Goal: Task Accomplishment & Management: Use online tool/utility

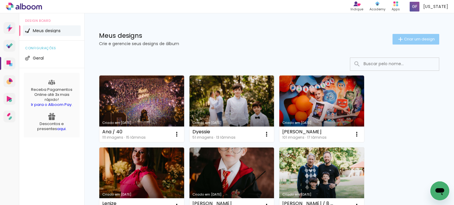
click at [421, 38] on span "Criar um design" at bounding box center [419, 39] width 31 height 4
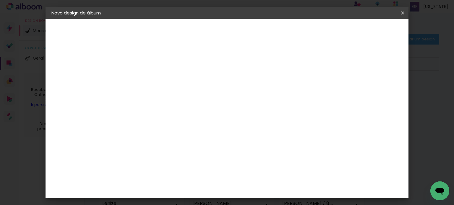
click at [148, 75] on input at bounding box center [148, 79] width 0 height 9
type input "À Espera da [PERSON_NAME]"
type paper-input "À Espera da [PERSON_NAME]"
click at [0, 0] on header "Informações Dê um título ao seu álbum. Avançar" at bounding box center [0, 0] width 0 height 0
click at [0, 0] on slot "Avançar" at bounding box center [0, 0] width 0 height 0
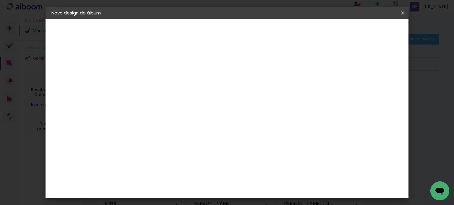
click at [155, 112] on input at bounding box center [163, 112] width 60 height 7
type input "gru"
type paper-input "gru"
click at [159, 134] on div "Grupo Foto Sul" at bounding box center [151, 137] width 15 height 14
click at [243, 34] on paper-button "Avançar" at bounding box center [228, 31] width 29 height 10
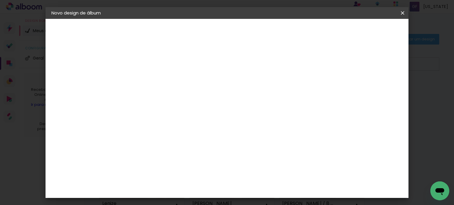
click at [188, 127] on span "20 × 25" at bounding box center [173, 135] width 27 height 16
click at [0, 0] on slot "Avançar" at bounding box center [0, 0] width 0 height 0
click at [0, 0] on slot "Mostrar sangria" at bounding box center [0, 0] width 0 height 0
type paper-checkbox "on"
click at [318, 32] on span "Iniciar design" at bounding box center [304, 31] width 27 height 4
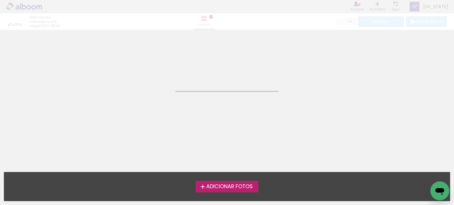
click at [230, 187] on span "Adicionar Fotos" at bounding box center [229, 186] width 46 height 5
click at [0, 0] on input "file" at bounding box center [0, 0] width 0 height 0
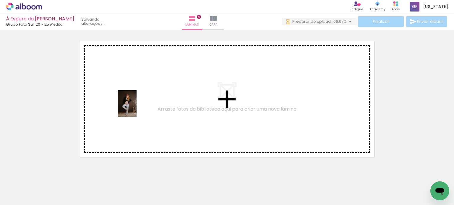
drag, startPoint x: 59, startPoint y: 188, endPoint x: 136, endPoint y: 108, distance: 110.7
click at [136, 108] on quentale-workspace at bounding box center [227, 102] width 454 height 205
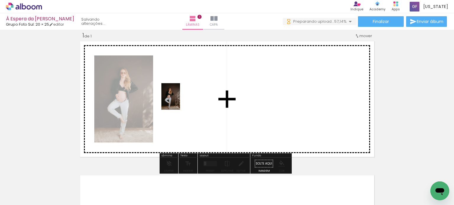
drag, startPoint x: 96, startPoint y: 190, endPoint x: 178, endPoint y: 101, distance: 120.8
click at [178, 101] on quentale-workspace at bounding box center [227, 102] width 454 height 205
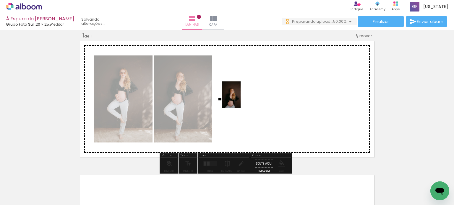
drag, startPoint x: 127, startPoint y: 196, endPoint x: 240, endPoint y: 99, distance: 148.4
click at [240, 99] on quentale-workspace at bounding box center [227, 102] width 454 height 205
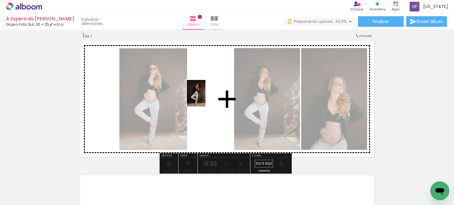
drag, startPoint x: 194, startPoint y: 192, endPoint x: 205, endPoint y: 98, distance: 95.2
click at [205, 98] on quentale-workspace at bounding box center [227, 102] width 454 height 205
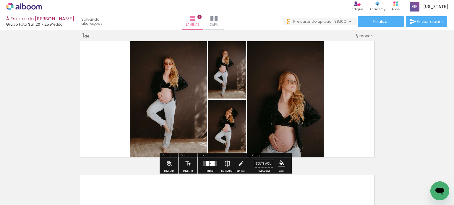
click at [207, 165] on div at bounding box center [207, 163] width 3 height 5
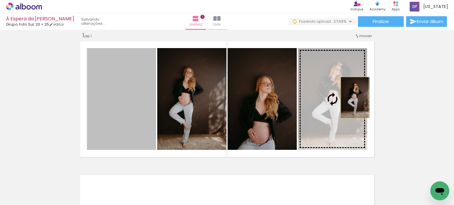
drag, startPoint x: 115, startPoint y: 118, endPoint x: 352, endPoint y: 97, distance: 238.4
click at [0, 0] on slot at bounding box center [0, 0] width 0 height 0
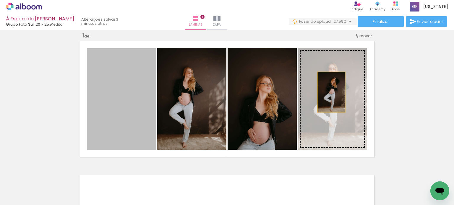
drag, startPoint x: 131, startPoint y: 110, endPoint x: 329, endPoint y: 92, distance: 198.4
click at [0, 0] on slot at bounding box center [0, 0] width 0 height 0
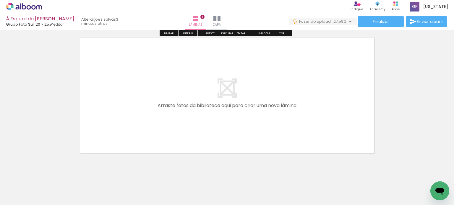
scroll to position [152, 0]
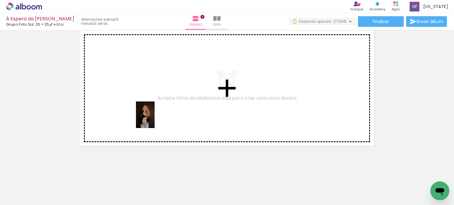
drag, startPoint x: 215, startPoint y: 177, endPoint x: 154, endPoint y: 119, distance: 84.0
click at [154, 119] on quentale-workspace at bounding box center [227, 102] width 454 height 205
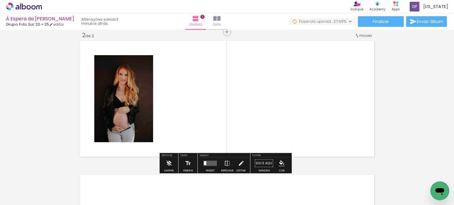
scroll to position [142, 0]
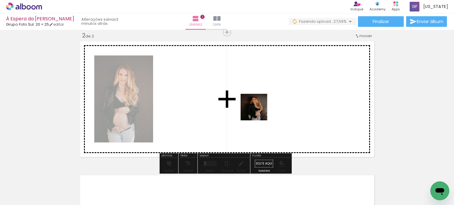
drag, startPoint x: 297, startPoint y: 186, endPoint x: 258, endPoint y: 111, distance: 84.2
click at [258, 111] on quentale-workspace at bounding box center [227, 102] width 454 height 205
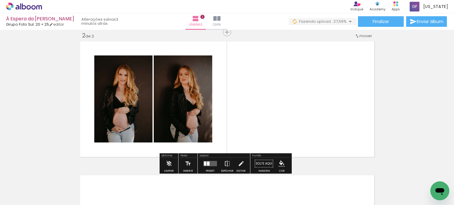
drag, startPoint x: 360, startPoint y: 191, endPoint x: 308, endPoint y: 153, distance: 64.5
click at [286, 117] on quentale-workspace at bounding box center [227, 102] width 454 height 205
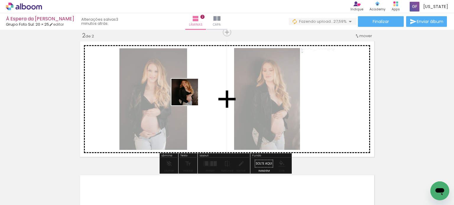
drag, startPoint x: 323, startPoint y: 183, endPoint x: 213, endPoint y: 97, distance: 140.4
click at [213, 97] on quentale-workspace at bounding box center [227, 102] width 454 height 205
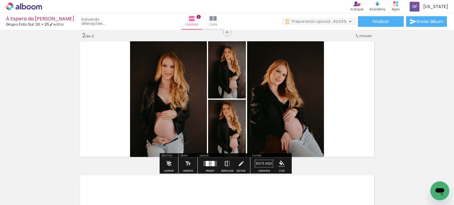
scroll to position [0, 0]
click at [211, 165] on div at bounding box center [212, 163] width 3 height 5
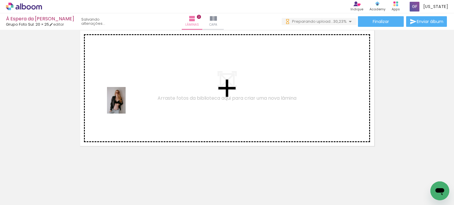
drag, startPoint x: 124, startPoint y: 188, endPoint x: 125, endPoint y: 105, distance: 83.0
click at [125, 105] on quentale-workspace at bounding box center [227, 102] width 454 height 205
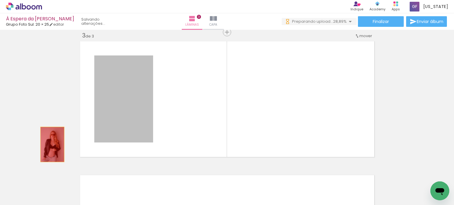
drag, startPoint x: 127, startPoint y: 122, endPoint x: 52, endPoint y: 138, distance: 76.8
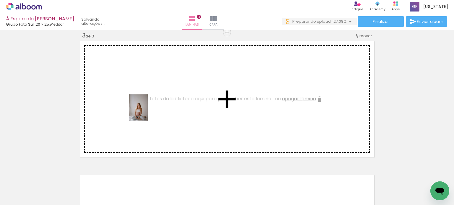
drag, startPoint x: 158, startPoint y: 194, endPoint x: 147, endPoint y: 111, distance: 84.4
click at [147, 111] on quentale-workspace at bounding box center [227, 102] width 454 height 205
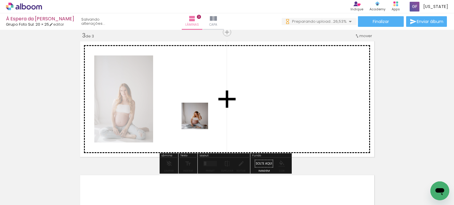
drag, startPoint x: 190, startPoint y: 187, endPoint x: 200, endPoint y: 119, distance: 68.3
click at [200, 119] on quentale-workspace at bounding box center [227, 102] width 454 height 205
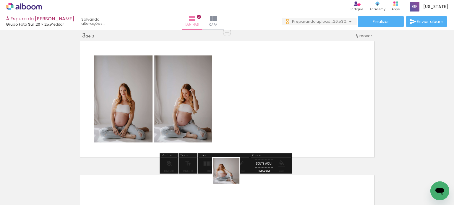
drag, startPoint x: 227, startPoint y: 185, endPoint x: 250, endPoint y: 116, distance: 72.7
click at [250, 116] on quentale-workspace at bounding box center [227, 102] width 454 height 205
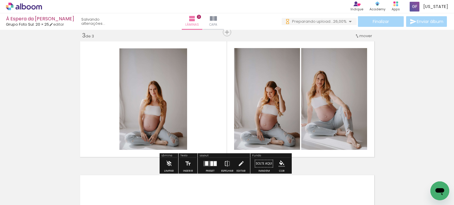
drag, startPoint x: 254, startPoint y: 186, endPoint x: 201, endPoint y: 93, distance: 107.3
click at [201, 93] on quentale-workspace at bounding box center [227, 102] width 454 height 205
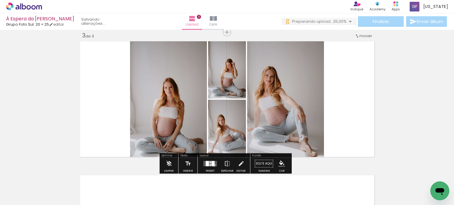
click at [213, 165] on quentale-layouter at bounding box center [210, 163] width 14 height 5
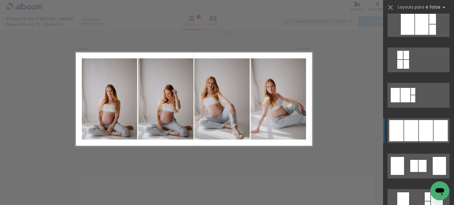
click at [410, 160] on div at bounding box center [414, 166] width 8 height 12
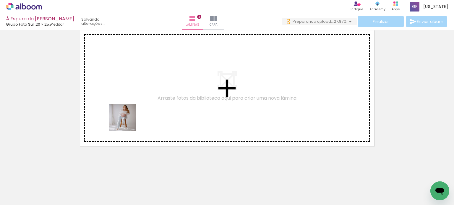
drag, startPoint x: 221, startPoint y: 192, endPoint x: 128, endPoint y: 118, distance: 119.4
click at [128, 118] on quentale-workspace at bounding box center [227, 102] width 454 height 205
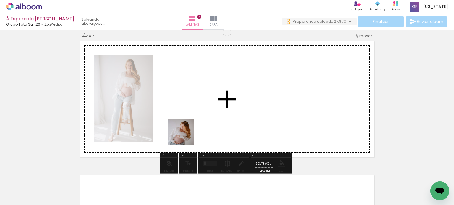
drag, startPoint x: 158, startPoint y: 189, endPoint x: 190, endPoint y: 155, distance: 47.3
click at [201, 105] on quentale-workspace at bounding box center [227, 102] width 454 height 205
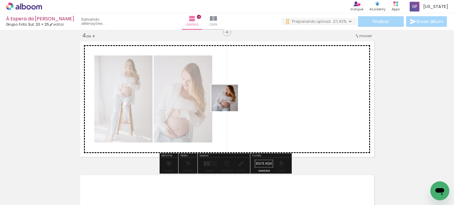
drag, startPoint x: 188, startPoint y: 182, endPoint x: 229, endPoint y: 102, distance: 90.1
click at [229, 102] on quentale-workspace at bounding box center [227, 102] width 454 height 205
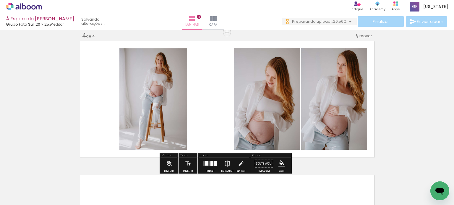
click at [207, 165] on quentale-layouter at bounding box center [210, 163] width 14 height 5
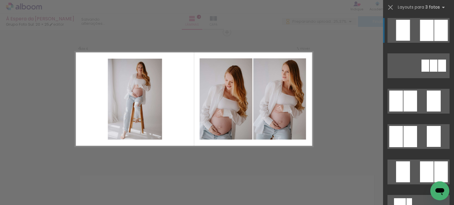
click at [430, 60] on div at bounding box center [434, 66] width 8 height 12
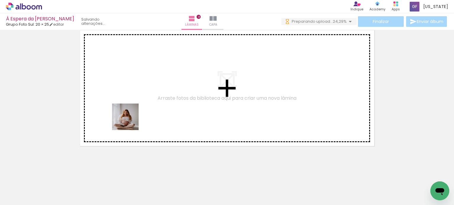
drag, startPoint x: 133, startPoint y: 191, endPoint x: 129, endPoint y: 113, distance: 77.2
click at [129, 113] on quentale-workspace at bounding box center [227, 102] width 454 height 205
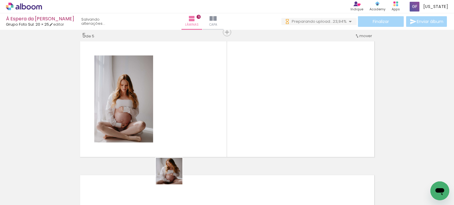
drag, startPoint x: 171, startPoint y: 184, endPoint x: 194, endPoint y: 92, distance: 94.3
click at [194, 92] on quentale-workspace at bounding box center [227, 102] width 454 height 205
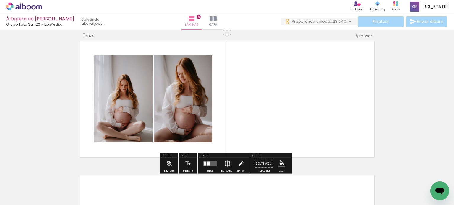
drag, startPoint x: 202, startPoint y: 191, endPoint x: 207, endPoint y: 101, distance: 90.2
click at [207, 101] on quentale-workspace at bounding box center [227, 102] width 454 height 205
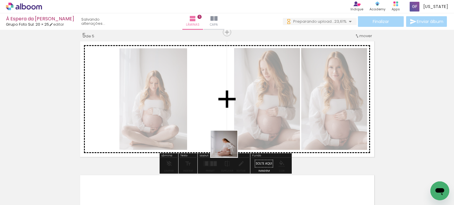
drag, startPoint x: 228, startPoint y: 149, endPoint x: 213, endPoint y: 97, distance: 53.4
click at [213, 97] on quentale-workspace at bounding box center [227, 102] width 454 height 205
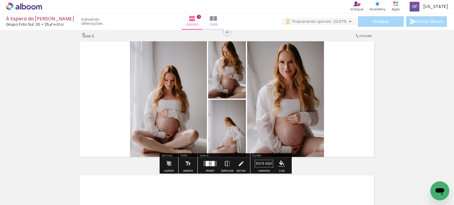
click at [206, 162] on div at bounding box center [207, 163] width 3 height 5
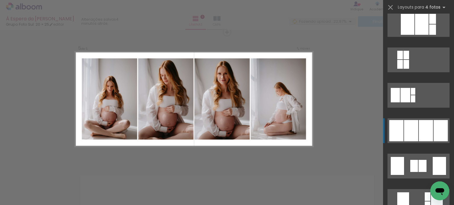
click at [420, 160] on div at bounding box center [422, 166] width 8 height 12
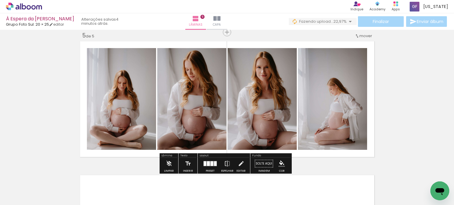
drag, startPoint x: 49, startPoint y: 130, endPoint x: 51, endPoint y: 99, distance: 31.1
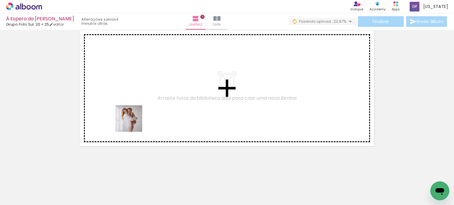
drag, startPoint x: 122, startPoint y: 143, endPoint x: 123, endPoint y: 171, distance: 28.7
click at [142, 105] on quentale-workspace at bounding box center [227, 102] width 454 height 205
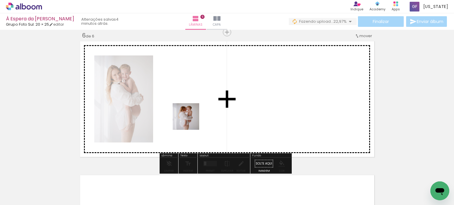
drag, startPoint x: 112, startPoint y: 192, endPoint x: 190, endPoint y: 121, distance: 105.8
click at [190, 121] on quentale-workspace at bounding box center [227, 102] width 454 height 205
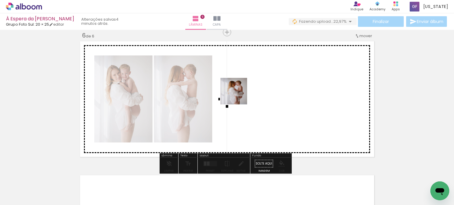
drag, startPoint x: 182, startPoint y: 151, endPoint x: 238, endPoint y: 94, distance: 79.8
click at [238, 94] on quentale-workspace at bounding box center [227, 102] width 454 height 205
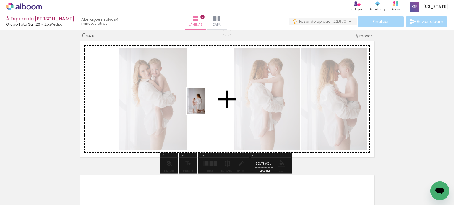
drag, startPoint x: 280, startPoint y: 192, endPoint x: 204, endPoint y: 105, distance: 114.9
click at [204, 105] on quentale-workspace at bounding box center [227, 102] width 454 height 205
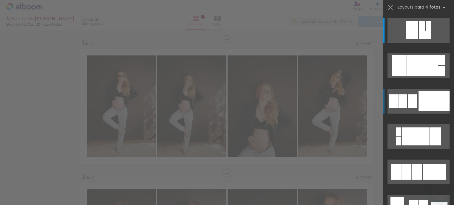
click at [418, 91] on div at bounding box center [433, 101] width 31 height 20
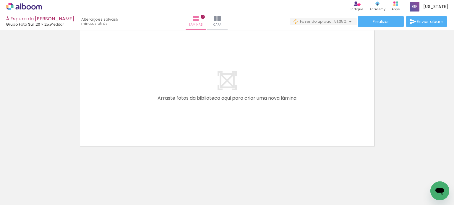
scroll to position [0, 1096]
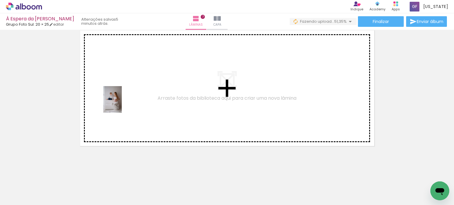
drag, startPoint x: 97, startPoint y: 193, endPoint x: 121, endPoint y: 104, distance: 92.4
click at [121, 104] on quentale-workspace at bounding box center [227, 102] width 454 height 205
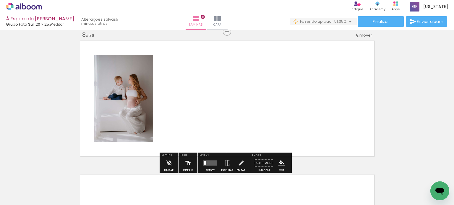
scroll to position [946, 0]
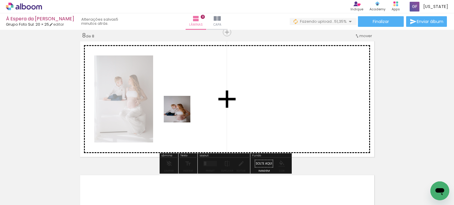
drag, startPoint x: 161, startPoint y: 196, endPoint x: 183, endPoint y: 112, distance: 87.1
click at [183, 112] on quentale-workspace at bounding box center [227, 102] width 454 height 205
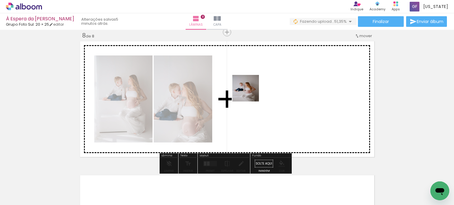
drag, startPoint x: 190, startPoint y: 189, endPoint x: 250, endPoint y: 93, distance: 113.7
click at [250, 93] on quentale-workspace at bounding box center [227, 102] width 454 height 205
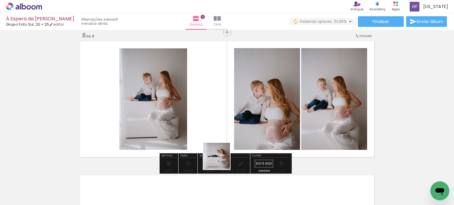
drag, startPoint x: 225, startPoint y: 186, endPoint x: 215, endPoint y: 103, distance: 83.9
click at [215, 103] on quentale-workspace at bounding box center [227, 102] width 454 height 205
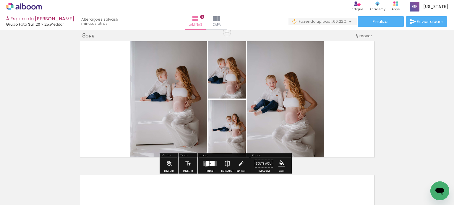
click at [206, 165] on div at bounding box center [207, 163] width 3 height 5
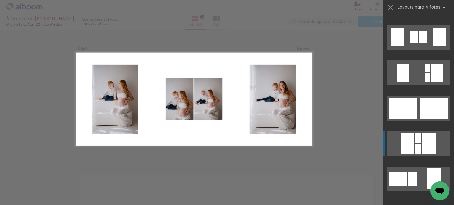
scroll to position [473, 0]
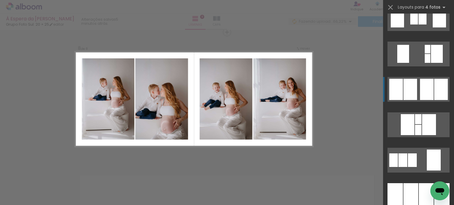
click at [413, 25] on div at bounding box center [414, 18] width 8 height 12
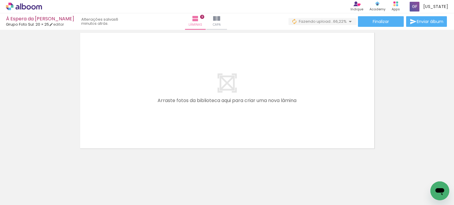
scroll to position [1091, 0]
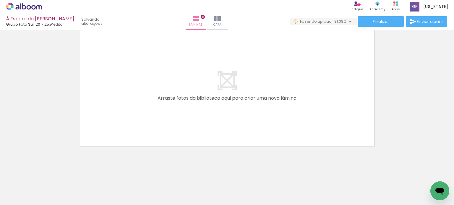
scroll to position [0, 1248]
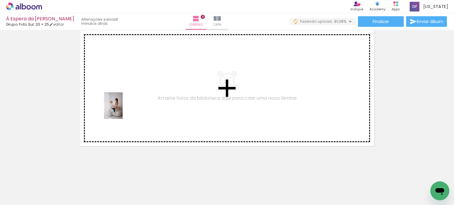
drag, startPoint x: 105, startPoint y: 190, endPoint x: 122, endPoint y: 110, distance: 81.5
click at [122, 110] on quentale-workspace at bounding box center [227, 102] width 454 height 205
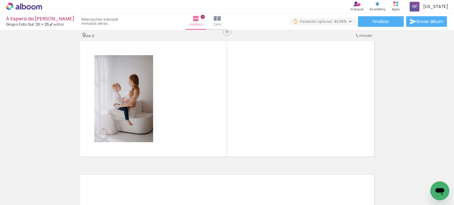
scroll to position [1080, 0]
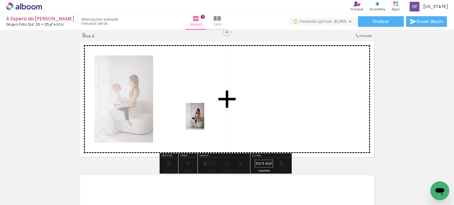
drag, startPoint x: 144, startPoint y: 191, endPoint x: 203, endPoint y: 121, distance: 92.2
click at [203, 121] on quentale-workspace at bounding box center [227, 102] width 454 height 205
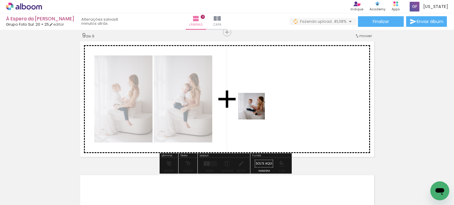
drag, startPoint x: 201, startPoint y: 191, endPoint x: 257, endPoint y: 108, distance: 100.7
click at [257, 108] on quentale-workspace at bounding box center [227, 102] width 454 height 205
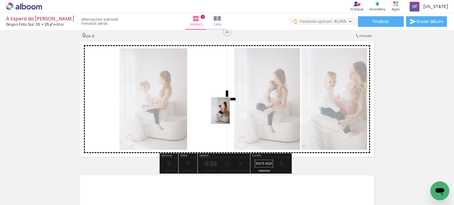
drag, startPoint x: 303, startPoint y: 191, endPoint x: 215, endPoint y: 114, distance: 116.4
click at [215, 114] on quentale-workspace at bounding box center [227, 102] width 454 height 205
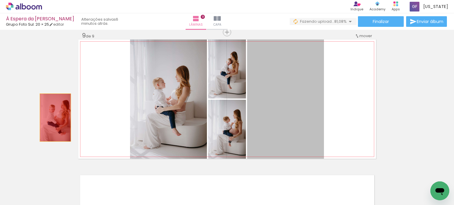
drag, startPoint x: 301, startPoint y: 106, endPoint x: 53, endPoint y: 118, distance: 248.1
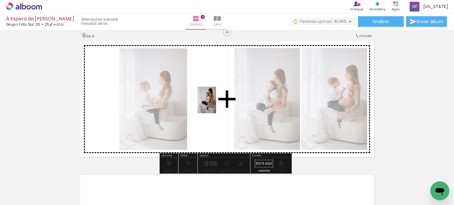
drag, startPoint x: 169, startPoint y: 193, endPoint x: 215, endPoint y: 105, distance: 100.2
click at [215, 105] on quentale-workspace at bounding box center [227, 102] width 454 height 205
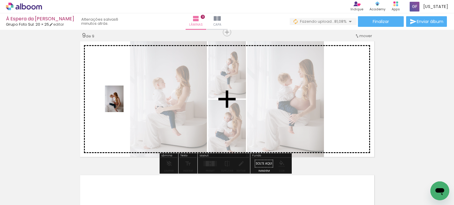
drag, startPoint x: 236, startPoint y: 193, endPoint x: 123, endPoint y: 103, distance: 145.1
click at [123, 103] on quentale-workspace at bounding box center [227, 102] width 454 height 205
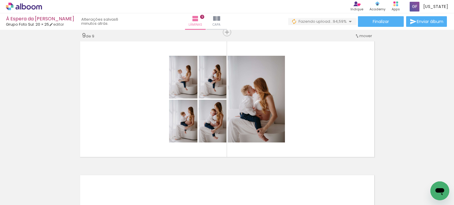
scroll to position [0, 1431]
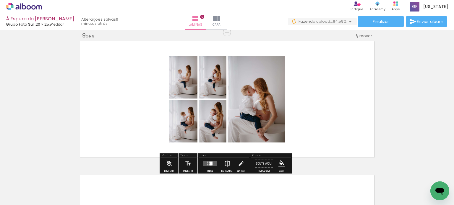
click at [210, 164] on div at bounding box center [211, 164] width 2 height 4
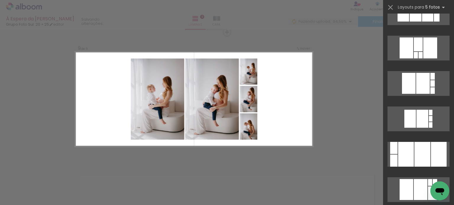
scroll to position [768, 0]
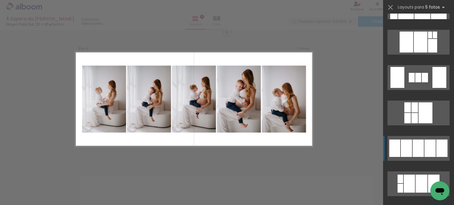
click at [417, 150] on div at bounding box center [417, 148] width 11 height 17
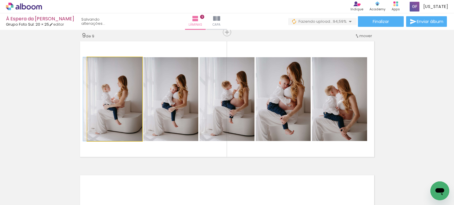
drag, startPoint x: 112, startPoint y: 99, endPoint x: 43, endPoint y: 93, distance: 69.7
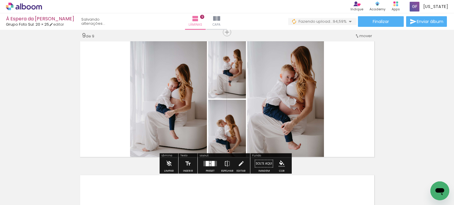
click at [211, 165] on div at bounding box center [212, 163] width 3 height 5
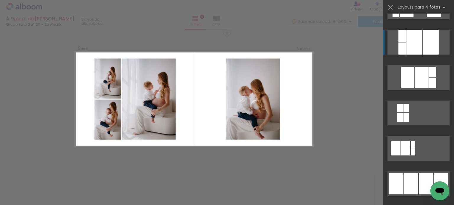
scroll to position [384, 0]
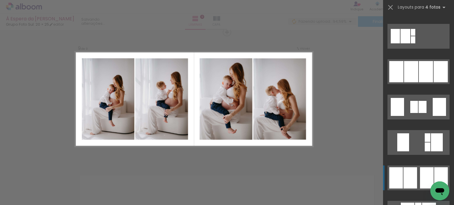
click at [414, 113] on div at bounding box center [414, 107] width 8 height 12
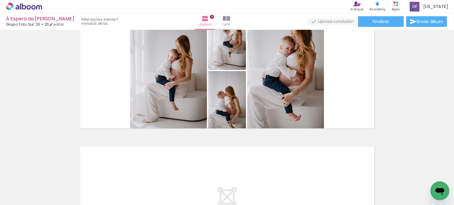
scroll to position [1110, 0]
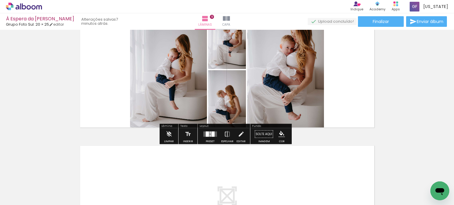
click at [213, 136] on quentale-layouter at bounding box center [210, 134] width 14 height 5
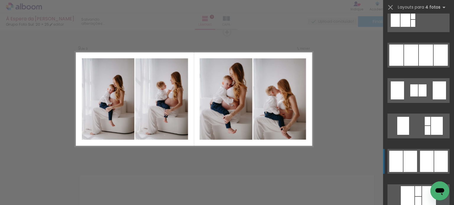
scroll to position [414, 0]
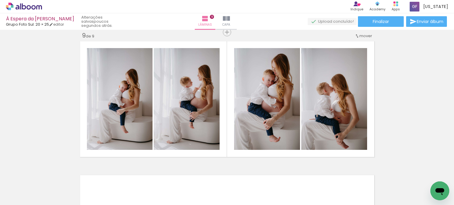
scroll to position [0, 1431]
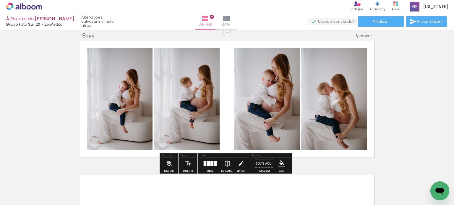
drag, startPoint x: 46, startPoint y: 83, endPoint x: 48, endPoint y: 70, distance: 12.8
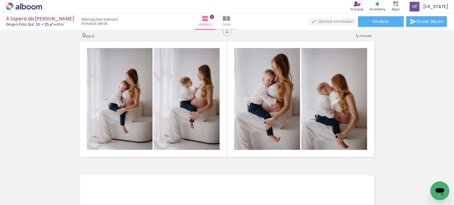
scroll to position [0, 1431]
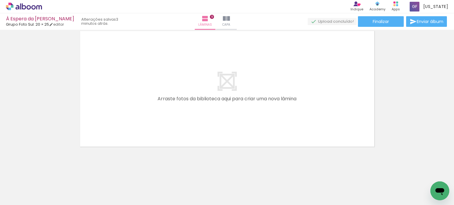
scroll to position [1225, 0]
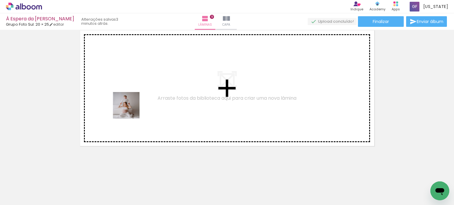
drag, startPoint x: 155, startPoint y: 191, endPoint x: 141, endPoint y: 119, distance: 73.5
click at [131, 110] on quentale-workspace at bounding box center [227, 102] width 454 height 205
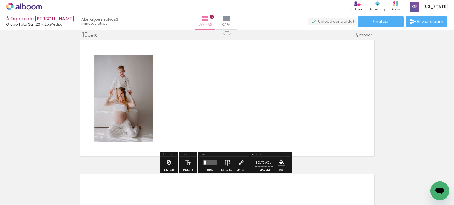
scroll to position [1214, 0]
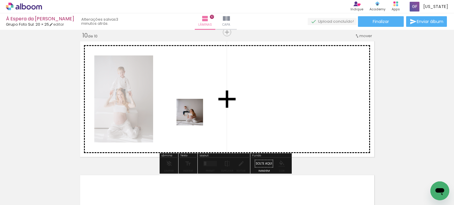
drag, startPoint x: 218, startPoint y: 191, endPoint x: 222, endPoint y: 163, distance: 28.6
click at [194, 116] on quentale-workspace at bounding box center [227, 102] width 454 height 205
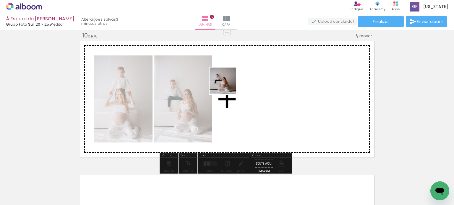
drag, startPoint x: 253, startPoint y: 189, endPoint x: 227, endPoint y: 85, distance: 107.1
click at [227, 85] on quentale-workspace at bounding box center [227, 102] width 454 height 205
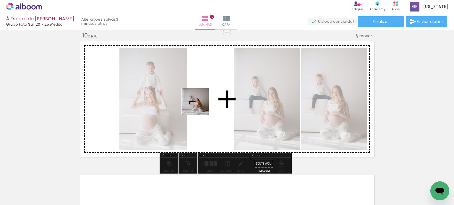
drag, startPoint x: 194, startPoint y: 149, endPoint x: 202, endPoint y: 98, distance: 52.0
click at [202, 98] on quentale-workspace at bounding box center [227, 102] width 454 height 205
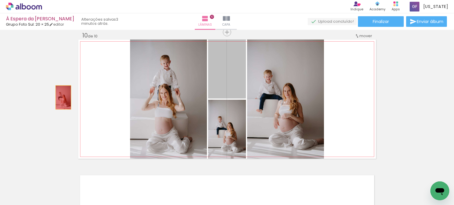
drag, startPoint x: 223, startPoint y: 74, endPoint x: 59, endPoint y: 98, distance: 165.8
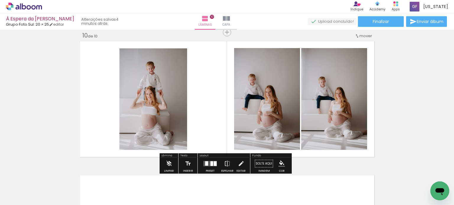
click at [210, 162] on div at bounding box center [211, 164] width 3 height 5
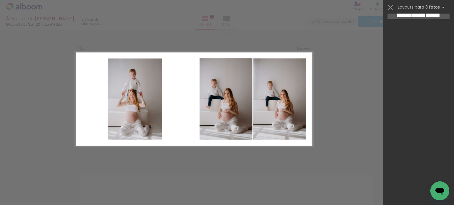
scroll to position [0, 0]
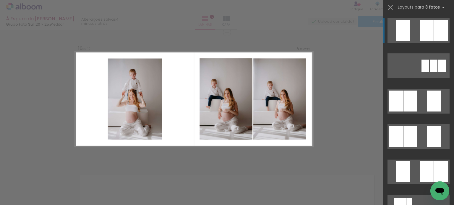
click at [413, 53] on quentale-layouter at bounding box center [418, 65] width 62 height 25
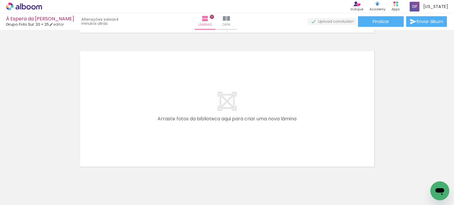
scroll to position [1360, 0]
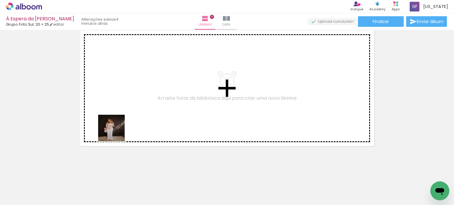
drag, startPoint x: 105, startPoint y: 188, endPoint x: 118, endPoint y: 159, distance: 31.6
click at [116, 128] on quentale-workspace at bounding box center [227, 102] width 454 height 205
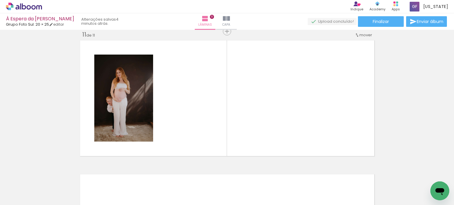
scroll to position [1349, 0]
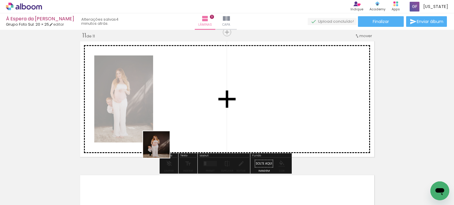
drag, startPoint x: 159, startPoint y: 153, endPoint x: 163, endPoint y: 141, distance: 12.5
click at [163, 141] on quentale-workspace at bounding box center [227, 102] width 454 height 205
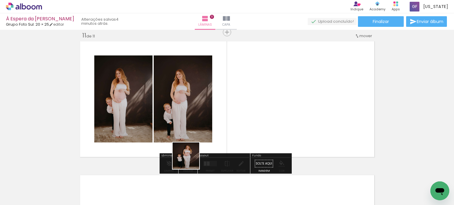
drag, startPoint x: 168, startPoint y: 193, endPoint x: 218, endPoint y: 152, distance: 64.5
click at [225, 125] on quentale-workspace at bounding box center [227, 102] width 454 height 205
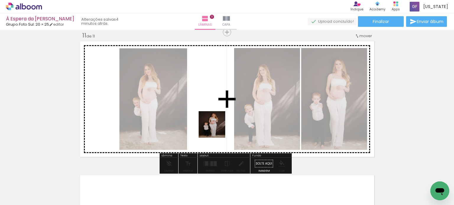
drag, startPoint x: 205, startPoint y: 186, endPoint x: 213, endPoint y: 108, distance: 78.9
click at [213, 108] on quentale-workspace at bounding box center [227, 102] width 454 height 205
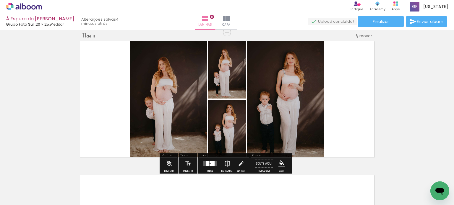
click at [207, 163] on div at bounding box center [207, 163] width 3 height 5
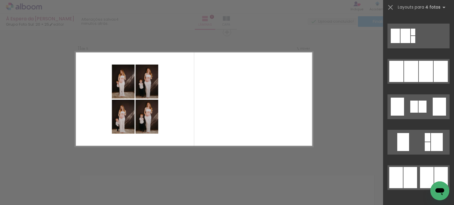
scroll to position [414, 0]
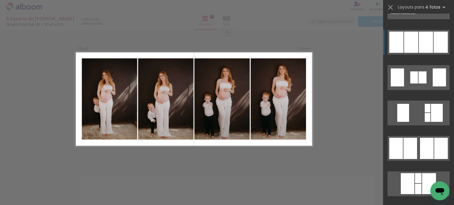
click at [418, 71] on div at bounding box center [422, 77] width 8 height 12
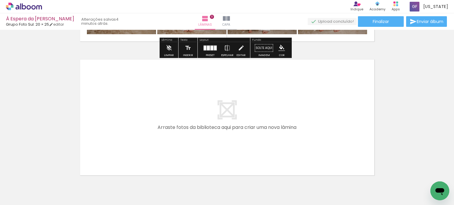
scroll to position [1467, 0]
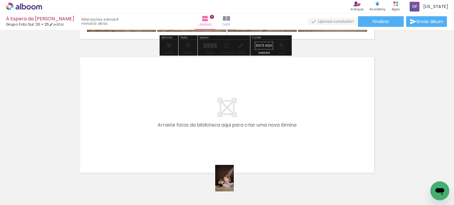
drag, startPoint x: 231, startPoint y: 193, endPoint x: 234, endPoint y: 185, distance: 8.6
click at [234, 185] on div at bounding box center [231, 185] width 21 height 29
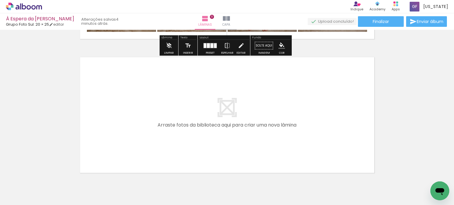
drag, startPoint x: 230, startPoint y: 190, endPoint x: 154, endPoint y: 134, distance: 94.7
click at [154, 134] on quentale-workspace at bounding box center [227, 102] width 454 height 205
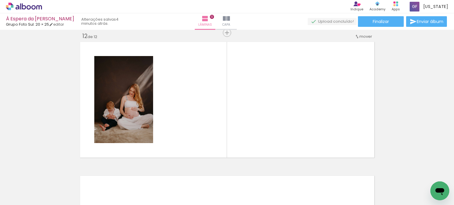
scroll to position [1483, 0]
drag, startPoint x: 266, startPoint y: 189, endPoint x: 222, endPoint y: 127, distance: 75.2
click at [222, 127] on quentale-workspace at bounding box center [227, 102] width 454 height 205
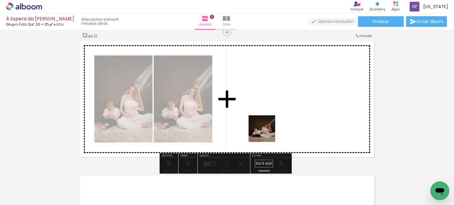
drag, startPoint x: 294, startPoint y: 175, endPoint x: 284, endPoint y: 151, distance: 25.8
click at [264, 123] on quentale-workspace at bounding box center [227, 102] width 454 height 205
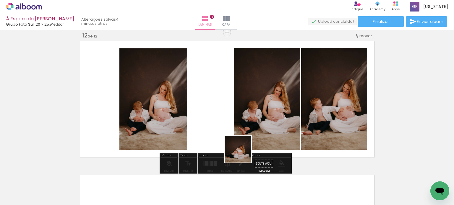
drag, startPoint x: 333, startPoint y: 190, endPoint x: 192, endPoint y: 111, distance: 161.9
click at [192, 111] on quentale-workspace at bounding box center [227, 102] width 454 height 205
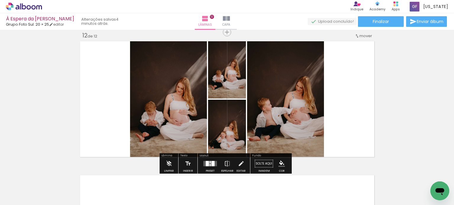
drag, startPoint x: 368, startPoint y: 186, endPoint x: 330, endPoint y: 107, distance: 88.3
click at [330, 107] on quentale-workspace at bounding box center [227, 102] width 454 height 205
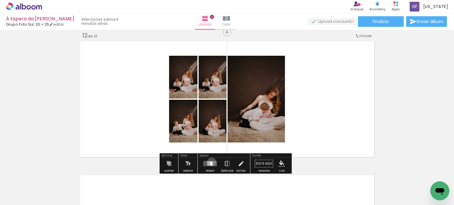
click at [210, 162] on div at bounding box center [211, 164] width 2 height 4
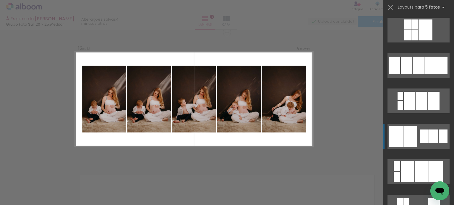
scroll to position [857, 0]
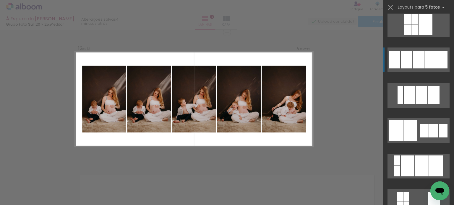
click at [413, 62] on div at bounding box center [417, 59] width 11 height 17
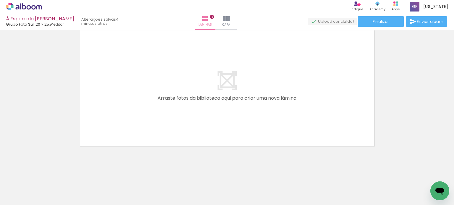
scroll to position [0, 2045]
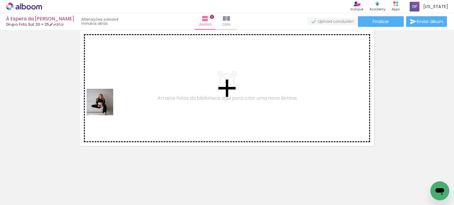
drag, startPoint x: 101, startPoint y: 190, endPoint x: 132, endPoint y: 175, distance: 34.6
click at [104, 106] on quentale-workspace at bounding box center [227, 102] width 454 height 205
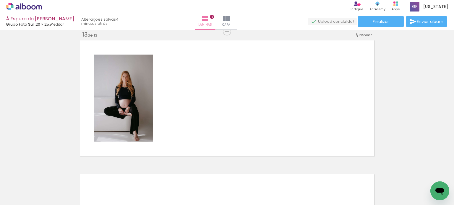
scroll to position [1617, 0]
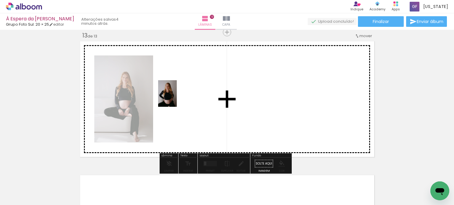
drag, startPoint x: 140, startPoint y: 193, endPoint x: 176, endPoint y: 98, distance: 101.1
click at [176, 98] on quentale-workspace at bounding box center [227, 102] width 454 height 205
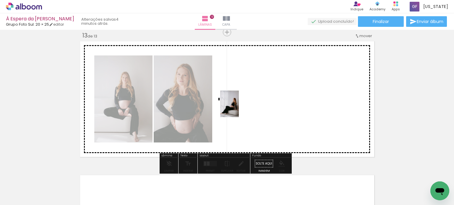
drag, startPoint x: 169, startPoint y: 189, endPoint x: 238, endPoint y: 108, distance: 106.3
click at [238, 108] on quentale-workspace at bounding box center [227, 102] width 454 height 205
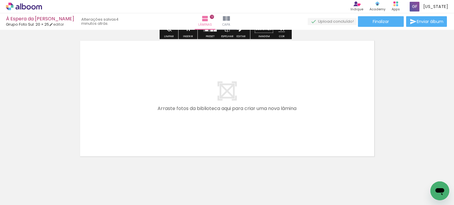
scroll to position [1762, 0]
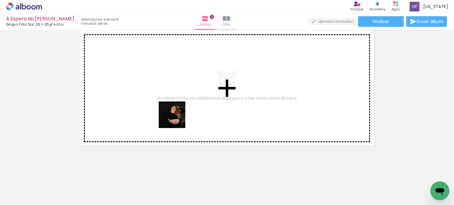
drag, startPoint x: 194, startPoint y: 159, endPoint x: 230, endPoint y: 173, distance: 38.7
click at [177, 108] on quentale-workspace at bounding box center [227, 102] width 454 height 205
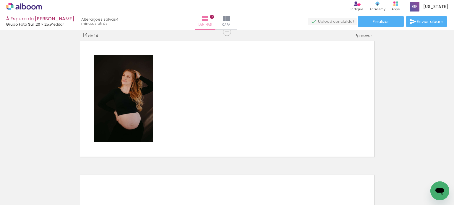
scroll to position [1751, 0]
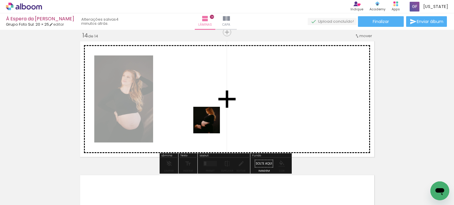
drag, startPoint x: 229, startPoint y: 173, endPoint x: 221, endPoint y: 130, distance: 44.2
click at [211, 121] on quentale-workspace at bounding box center [227, 102] width 454 height 205
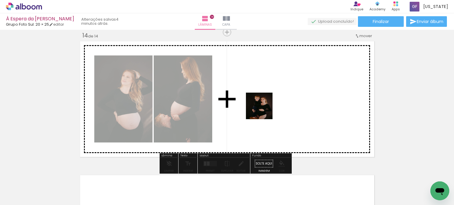
drag, startPoint x: 267, startPoint y: 189, endPoint x: 264, endPoint y: 97, distance: 91.9
click at [264, 97] on quentale-workspace at bounding box center [227, 102] width 454 height 205
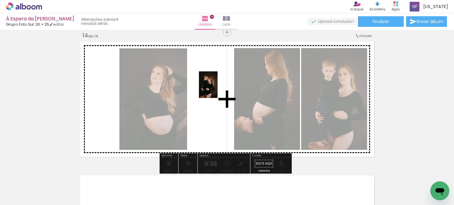
drag, startPoint x: 303, startPoint y: 192, endPoint x: 217, endPoint y: 89, distance: 134.0
click at [217, 89] on quentale-workspace at bounding box center [227, 102] width 454 height 205
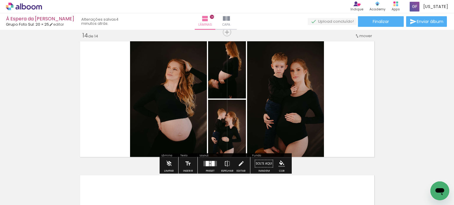
click at [212, 166] on div at bounding box center [212, 163] width 3 height 5
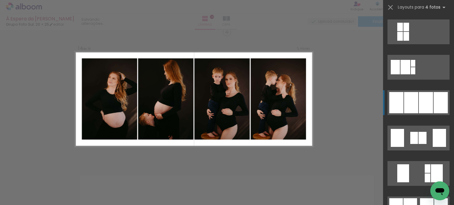
scroll to position [355, 0]
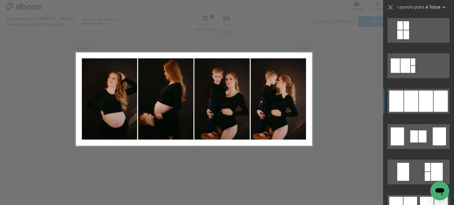
click at [410, 131] on div at bounding box center [414, 137] width 8 height 12
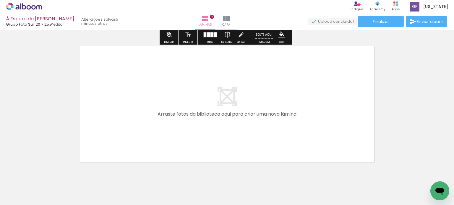
scroll to position [1896, 0]
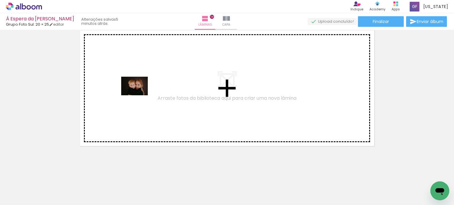
drag, startPoint x: 359, startPoint y: 188, endPoint x: 139, endPoint y: 95, distance: 239.6
click at [139, 95] on quentale-workspace at bounding box center [227, 102] width 454 height 205
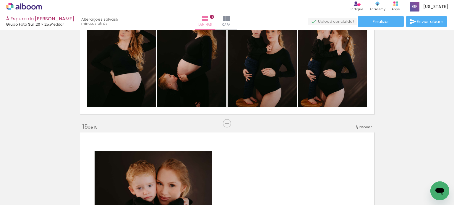
scroll to position [1796, 0]
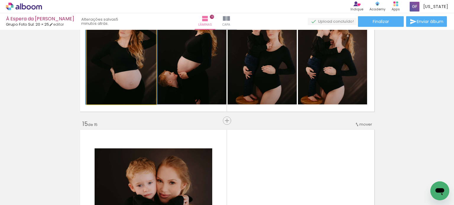
drag, startPoint x: 121, startPoint y: 74, endPoint x: 25, endPoint y: 94, distance: 98.1
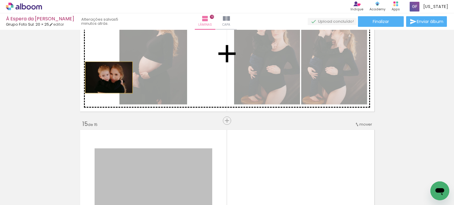
drag, startPoint x: 142, startPoint y: 163, endPoint x: 106, endPoint y: 77, distance: 93.1
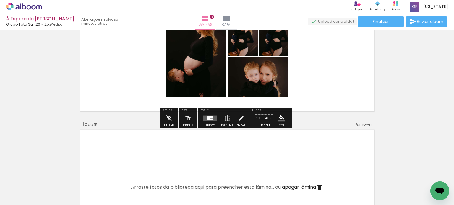
click at [212, 117] on quentale-layouter at bounding box center [210, 118] width 14 height 5
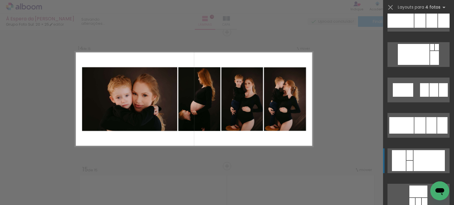
scroll to position [1684, 0]
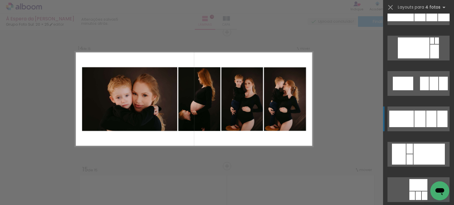
click at [417, 123] on div at bounding box center [419, 119] width 11 height 17
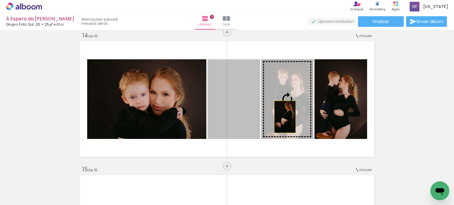
drag, startPoint x: 245, startPoint y: 118, endPoint x: 283, endPoint y: 117, distance: 37.8
click at [0, 0] on slot at bounding box center [0, 0] width 0 height 0
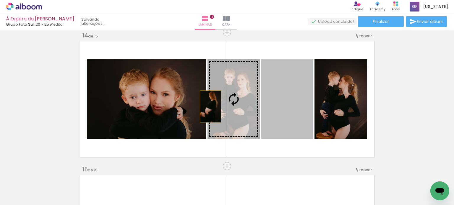
drag, startPoint x: 245, startPoint y: 107, endPoint x: 208, endPoint y: 107, distance: 36.9
click at [0, 0] on slot at bounding box center [0, 0] width 0 height 0
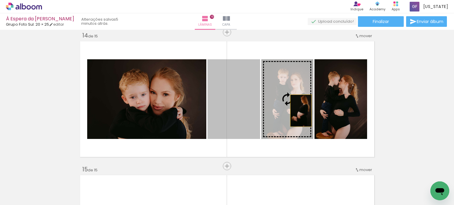
drag, startPoint x: 237, startPoint y: 114, endPoint x: 329, endPoint y: 109, distance: 92.9
click at [0, 0] on slot at bounding box center [0, 0] width 0 height 0
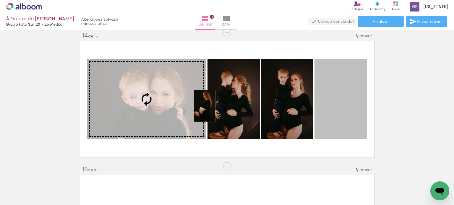
drag, startPoint x: 345, startPoint y: 113, endPoint x: 202, endPoint y: 106, distance: 143.2
click at [0, 0] on slot at bounding box center [0, 0] width 0 height 0
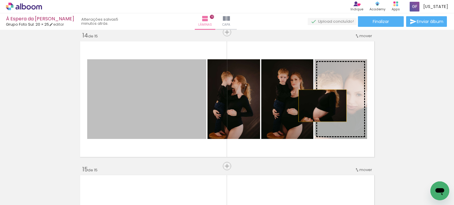
drag, startPoint x: 157, startPoint y: 107, endPoint x: 320, endPoint y: 106, distance: 163.1
click at [0, 0] on slot at bounding box center [0, 0] width 0 height 0
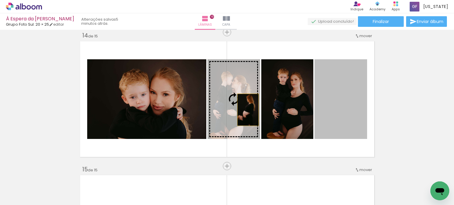
drag, startPoint x: 332, startPoint y: 110, endPoint x: 245, endPoint y: 110, distance: 87.2
click at [0, 0] on slot at bounding box center [0, 0] width 0 height 0
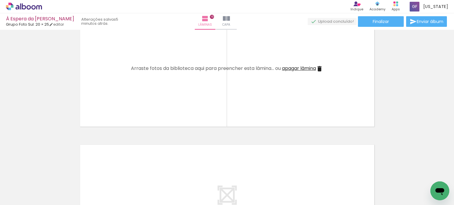
scroll to position [1928, 0]
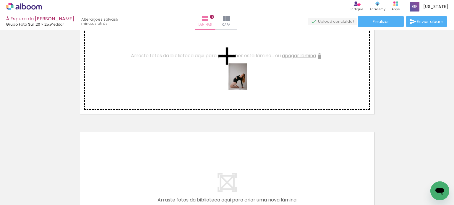
drag, startPoint x: 399, startPoint y: 191, endPoint x: 246, endPoint y: 81, distance: 188.1
click at [246, 81] on quentale-workspace at bounding box center [227, 102] width 454 height 205
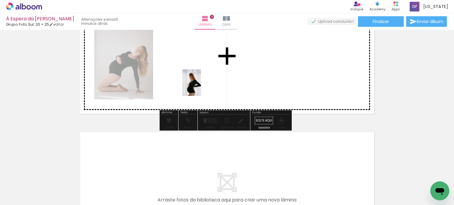
drag, startPoint x: 433, startPoint y: 179, endPoint x: 200, endPoint y: 87, distance: 250.3
click at [200, 87] on quentale-workspace at bounding box center [227, 102] width 454 height 205
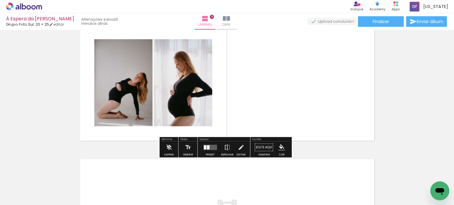
scroll to position [1899, 0]
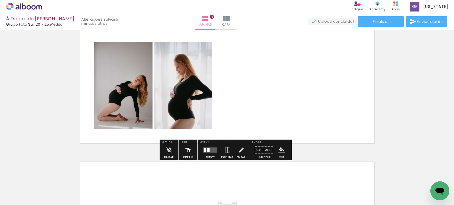
click at [199, 147] on div "Preset Espelhar Editar" at bounding box center [224, 151] width 51 height 15
click at [207, 151] on div at bounding box center [208, 150] width 3 height 4
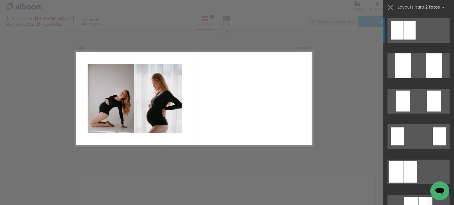
scroll to position [1885, 0]
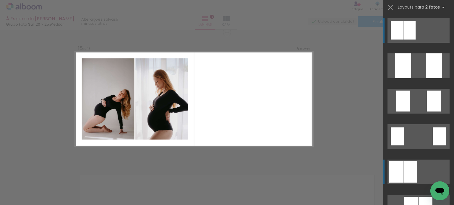
click at [426, 78] on div at bounding box center [434, 65] width 16 height 25
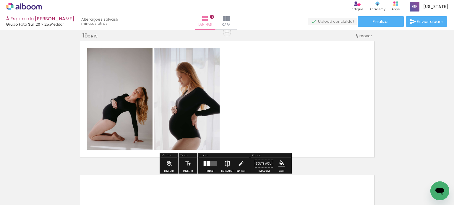
click at [226, 163] on iron-icon at bounding box center [227, 164] width 6 height 12
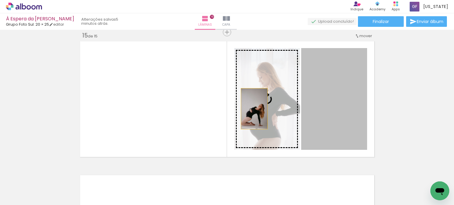
drag, startPoint x: 357, startPoint y: 116, endPoint x: 252, endPoint y: 109, distance: 106.0
click at [0, 0] on slot at bounding box center [0, 0] width 0 height 0
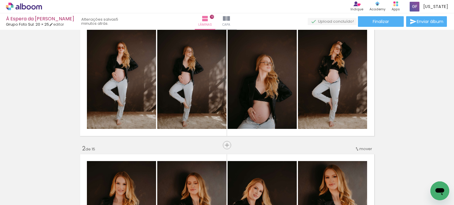
scroll to position [0, 0]
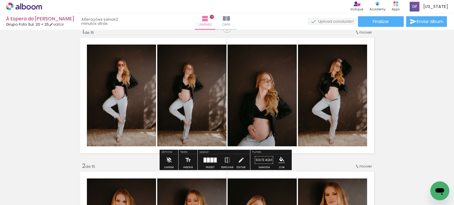
scroll to position [30, 0]
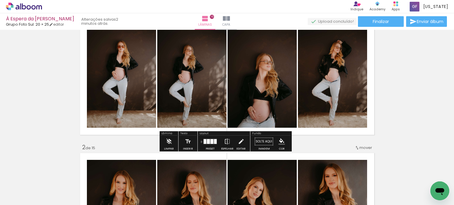
click at [201, 142] on paper-button "Preset" at bounding box center [210, 143] width 19 height 15
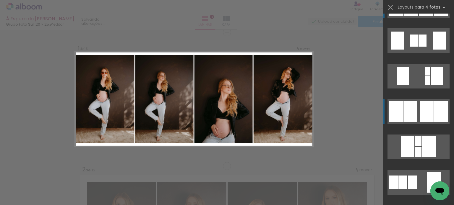
scroll to position [544, 0]
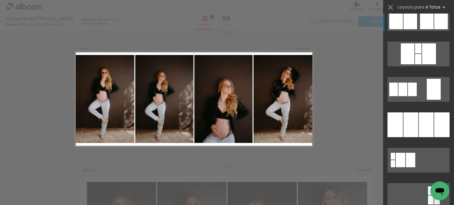
click at [421, 127] on div at bounding box center [426, 125] width 15 height 25
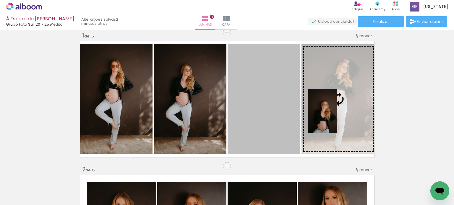
drag, startPoint x: 250, startPoint y: 113, endPoint x: 320, endPoint y: 111, distance: 70.3
click at [0, 0] on slot at bounding box center [0, 0] width 0 height 0
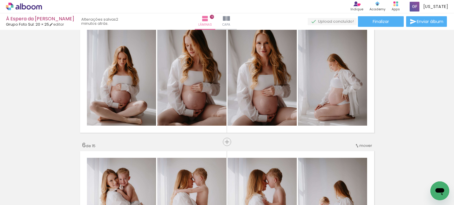
scroll to position [569, 0]
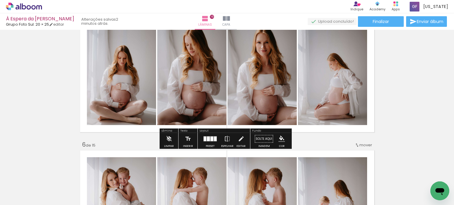
click at [208, 142] on div at bounding box center [210, 139] width 16 height 12
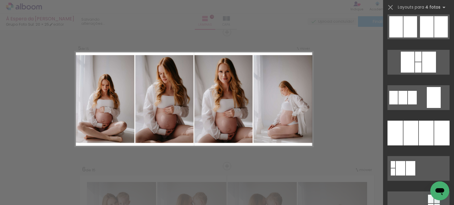
scroll to position [544, 0]
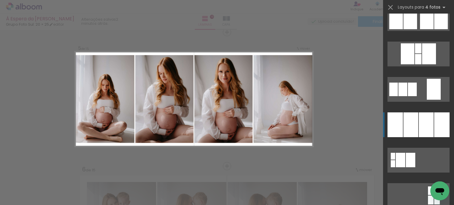
click at [419, 132] on div at bounding box center [426, 125] width 15 height 25
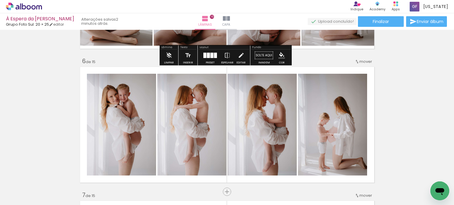
scroll to position [692, 0]
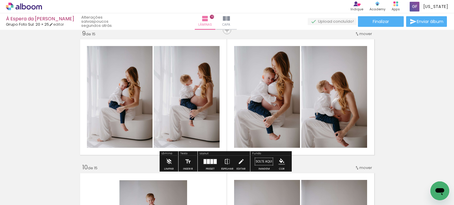
scroll to position [1101, 0]
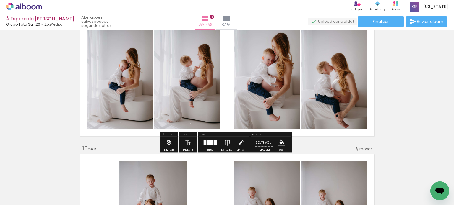
click at [210, 144] on div at bounding box center [211, 143] width 3 height 5
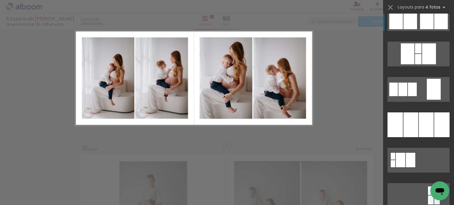
scroll to position [532, 0]
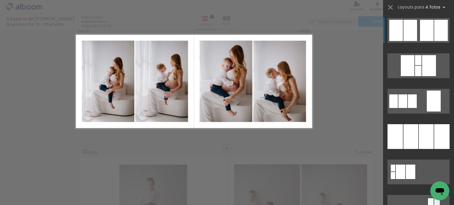
click at [0, 92] on div "Confirmar Cancelar" at bounding box center [227, 12] width 454 height 2160
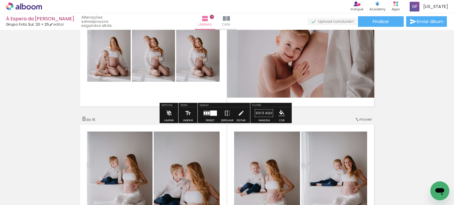
scroll to position [962, 0]
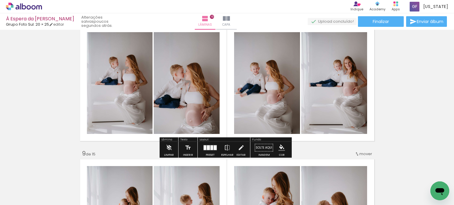
click at [211, 148] on div at bounding box center [211, 148] width 3 height 5
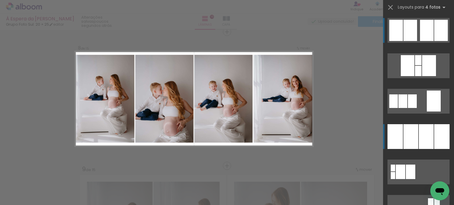
scroll to position [946, 0]
click at [403, 138] on div at bounding box center [410, 136] width 15 height 25
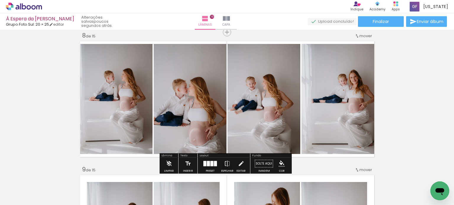
click at [58, 129] on div "Inserir lâmina 1 de 15 Inserir lâmina 2 de 15 Inserir lâmina 3 de 15 Inserir lâ…" at bounding box center [227, 159] width 454 height 2146
drag, startPoint x: 55, startPoint y: 140, endPoint x: 44, endPoint y: 86, distance: 55.4
click at [55, 138] on div "Inserir lâmina 1 de 15 Inserir lâmina 2 de 15 Inserir lâmina 3 de 15 Inserir lâ…" at bounding box center [227, 159] width 454 height 2146
click at [44, 86] on div "Inserir lâmina 1 de 15 Inserir lâmina 2 de 15 Inserir lâmina 3 de 15 Inserir lâ…" at bounding box center [227, 159] width 454 height 2146
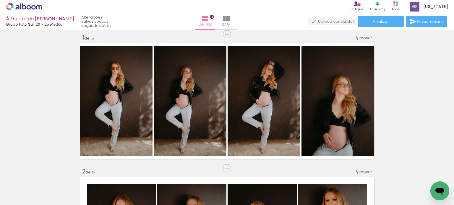
scroll to position [0, 0]
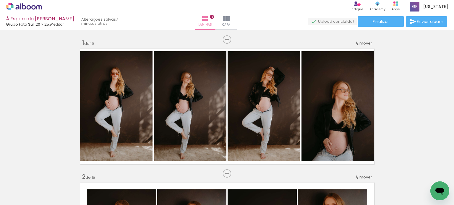
scroll to position [0, 2045]
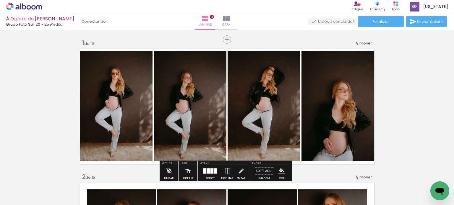
scroll to position [0, 2045]
